Goal: Task Accomplishment & Management: Manage account settings

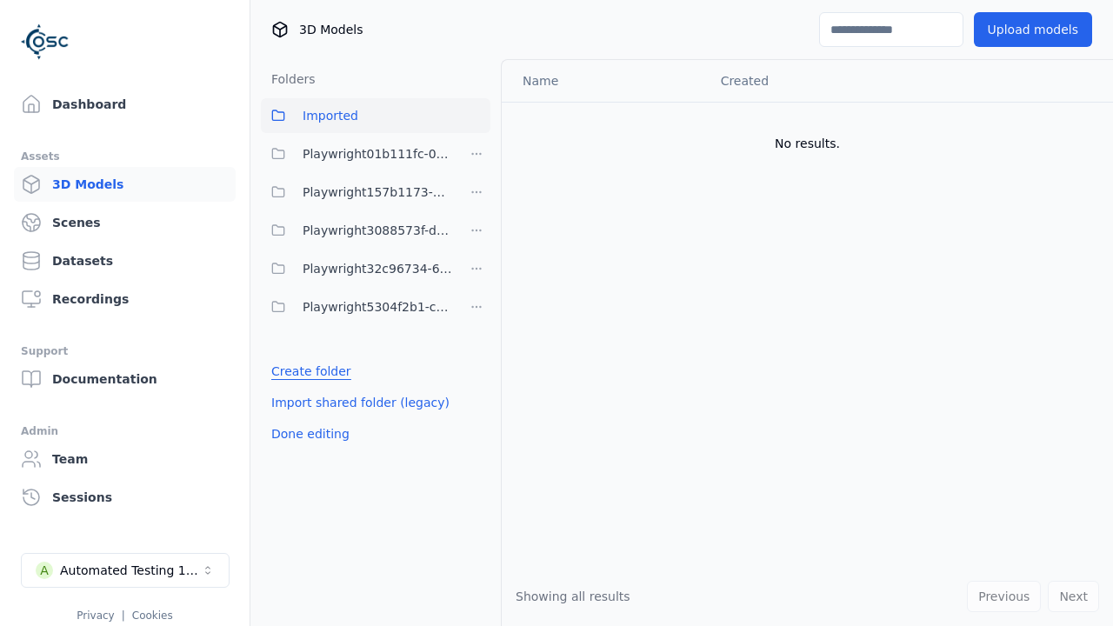
click at [305, 371] on link "Create folder" at bounding box center [311, 371] width 80 height 17
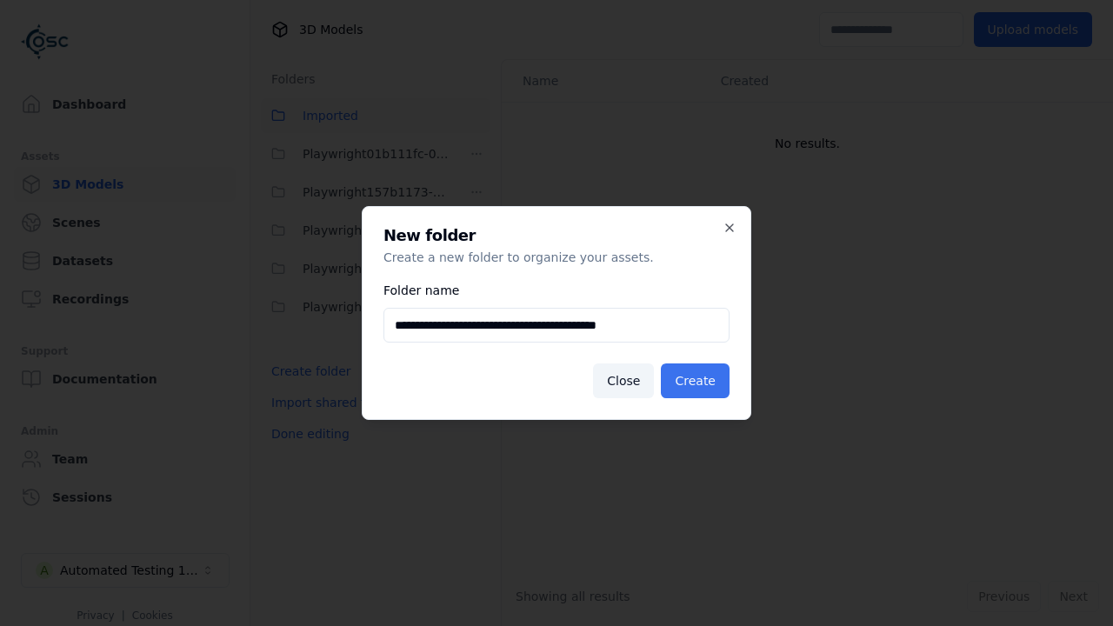
type input "**********"
click at [698, 381] on button "Create" at bounding box center [695, 380] width 69 height 35
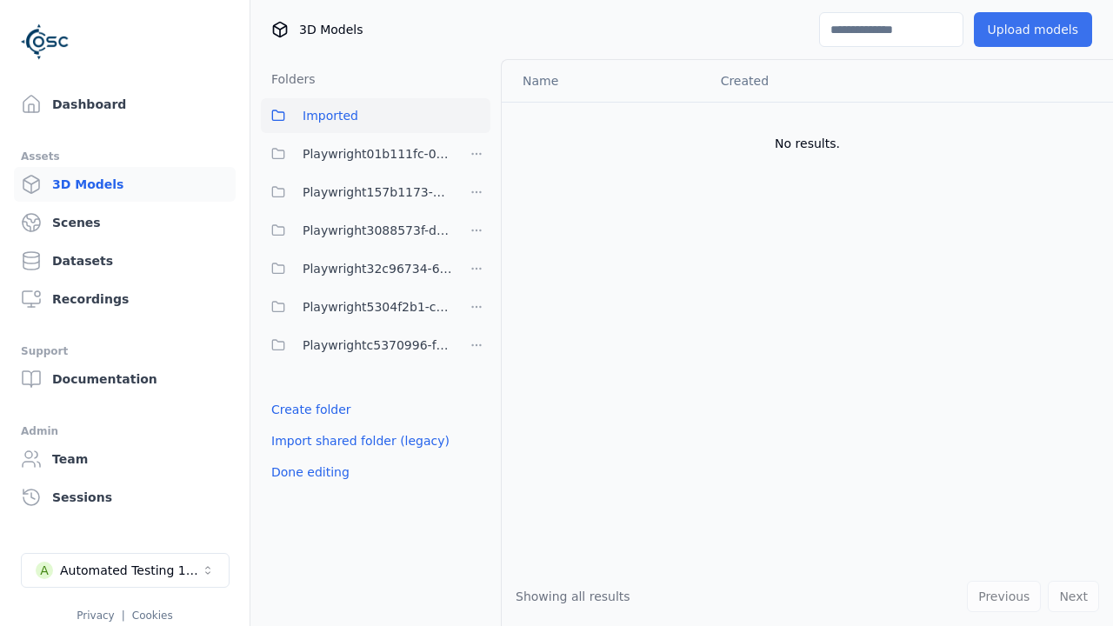
click at [357, 345] on span "Playwrightc5370996-fc8e-4363-a68c-af44e6d577c9" at bounding box center [378, 345] width 150 height 21
click at [1038, 30] on button "Upload models" at bounding box center [1033, 29] width 118 height 35
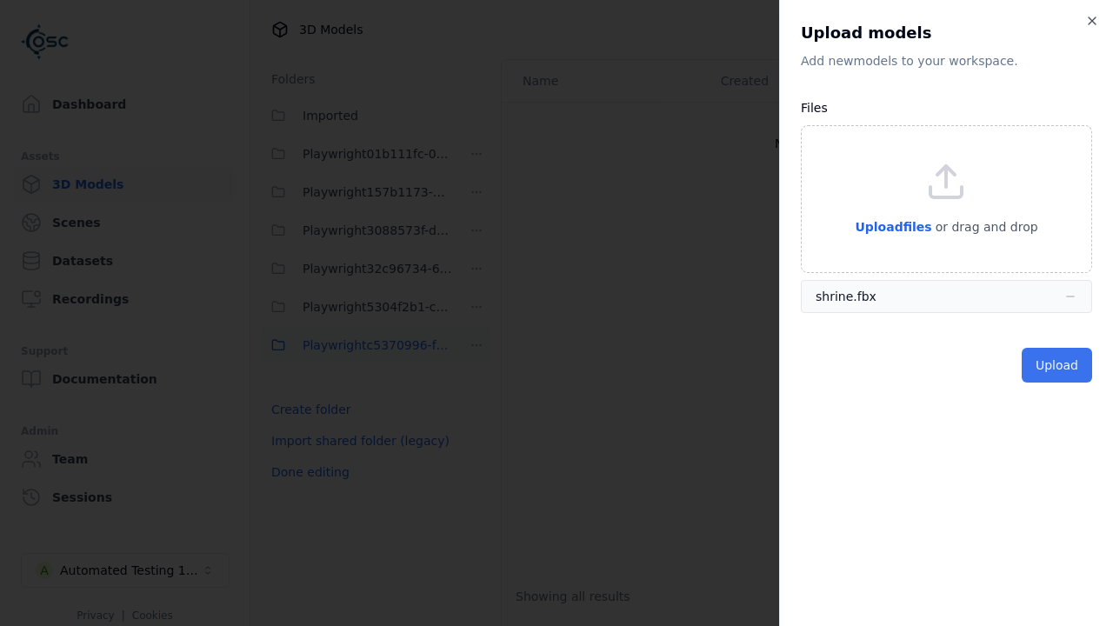
click at [1059, 365] on button "Upload" at bounding box center [1057, 365] width 70 height 35
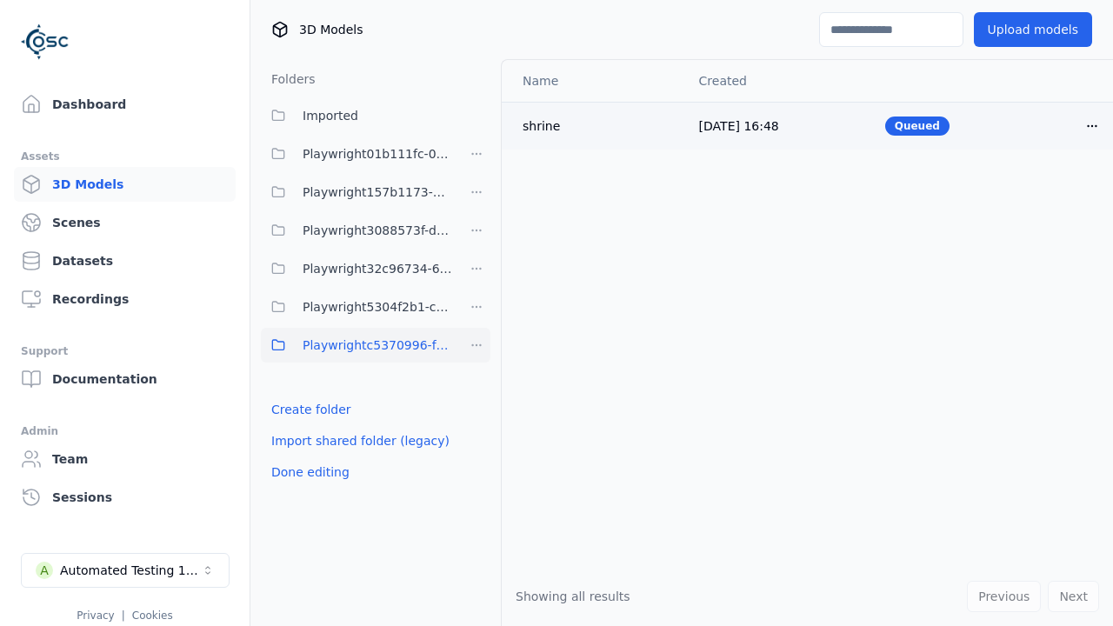
click at [1092, 125] on html "Support Dashboard Assets 3D Models Scenes Datasets Recordings Support Documenta…" at bounding box center [556, 313] width 1113 height 626
click at [1054, 193] on div "Delete" at bounding box center [1054, 193] width 103 height 28
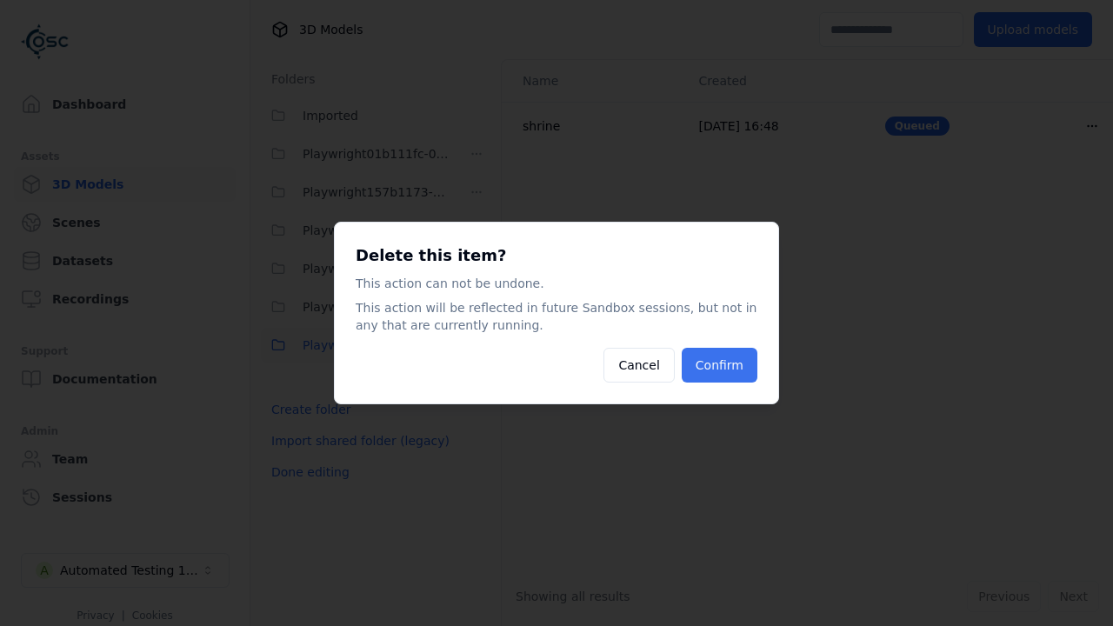
click at [722, 365] on button "Confirm" at bounding box center [720, 365] width 76 height 35
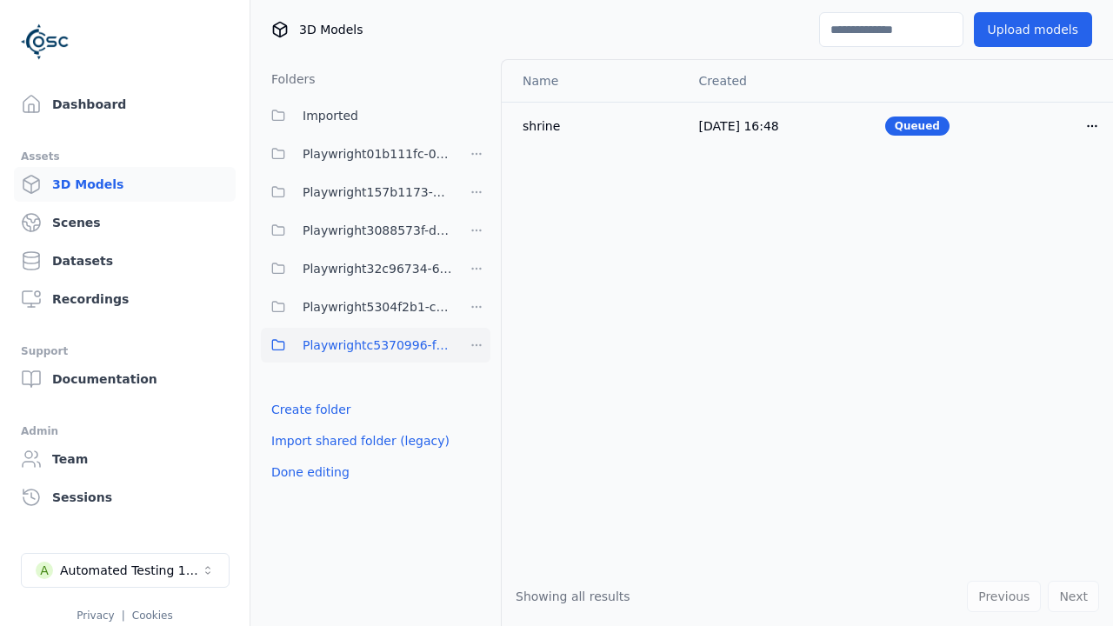
click at [477, 345] on html "Support Dashboard Assets 3D Models Scenes Datasets Recordings Support Documenta…" at bounding box center [556, 313] width 1113 height 626
